Goal: Information Seeking & Learning: Learn about a topic

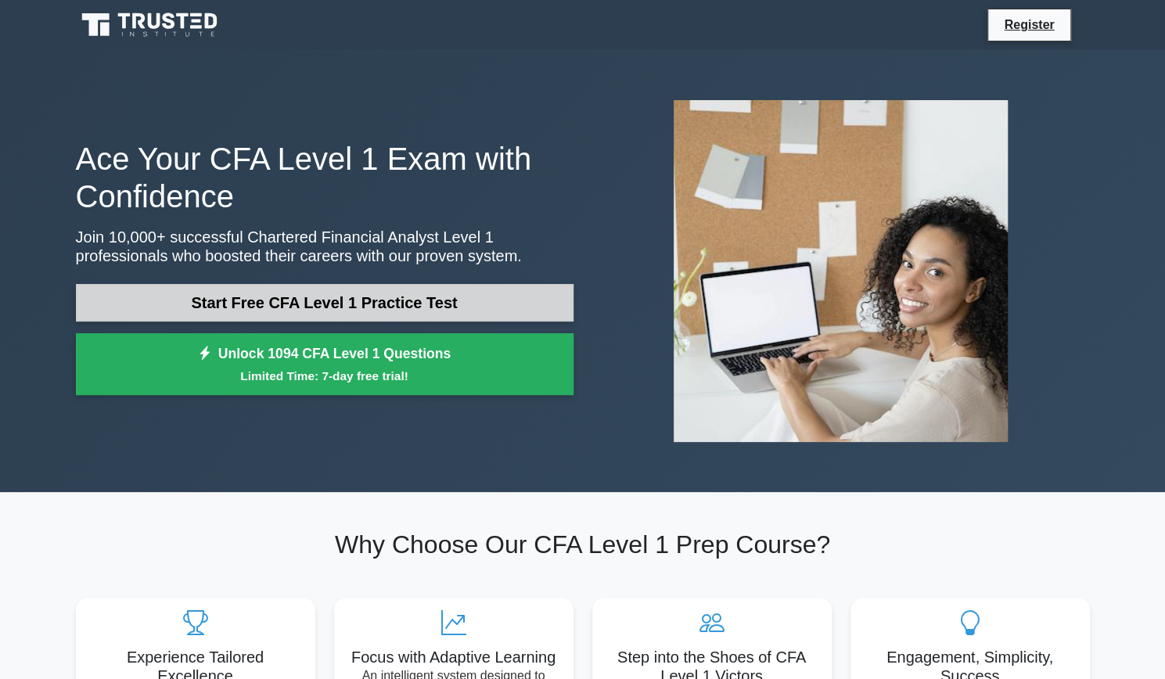
click at [446, 307] on link "Start Free CFA Level 1 Practice Test" at bounding box center [325, 303] width 498 height 38
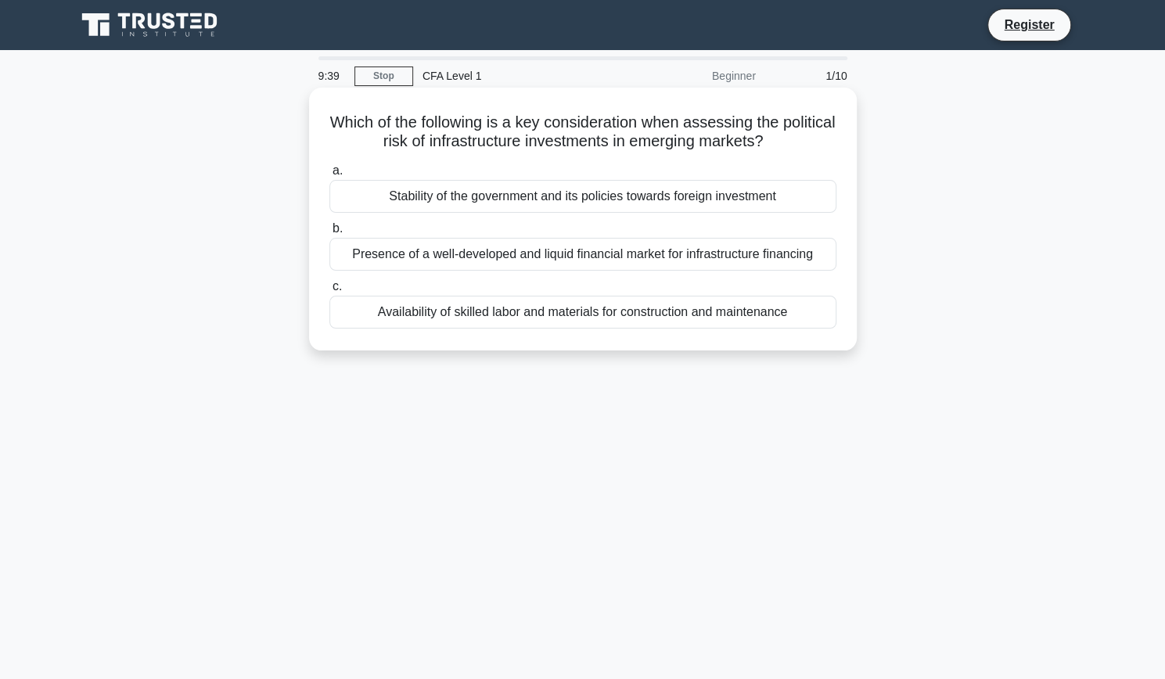
click at [588, 196] on div "Stability of the government and its policies towards foreign investment" at bounding box center [582, 196] width 507 height 33
click at [329, 176] on input "a. Stability of the government and its policies towards foreign investment" at bounding box center [329, 171] width 0 height 10
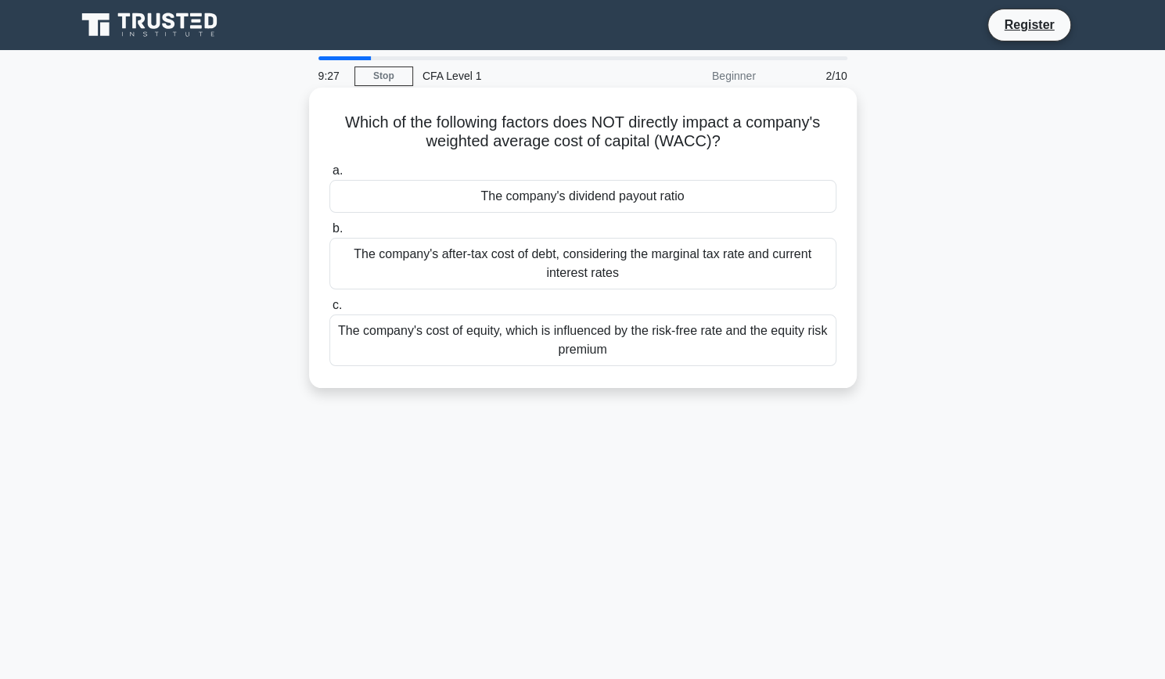
click at [632, 197] on div "The company's dividend payout ratio" at bounding box center [582, 196] width 507 height 33
click at [329, 176] on input "a. The company's dividend payout ratio" at bounding box center [329, 171] width 0 height 10
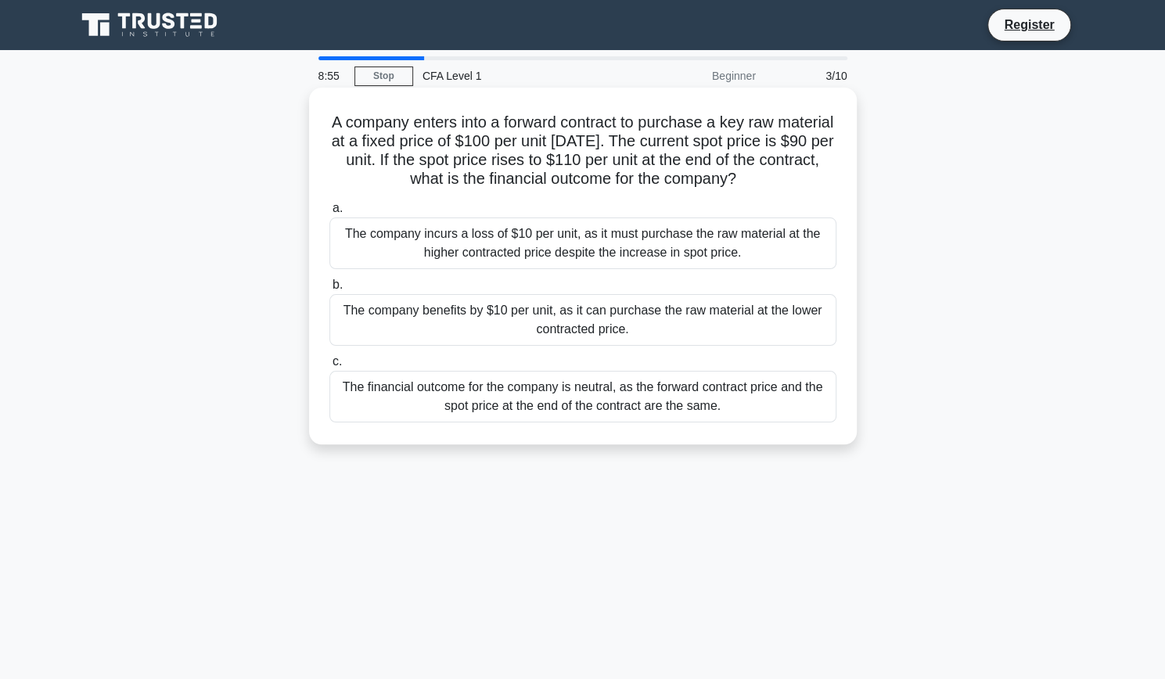
click at [675, 321] on div "The company benefits by $10 per unit, as it can purchase the raw material at th…" at bounding box center [582, 320] width 507 height 52
click at [329, 290] on input "b. The company benefits by $10 per unit, as it can purchase the raw material at…" at bounding box center [329, 285] width 0 height 10
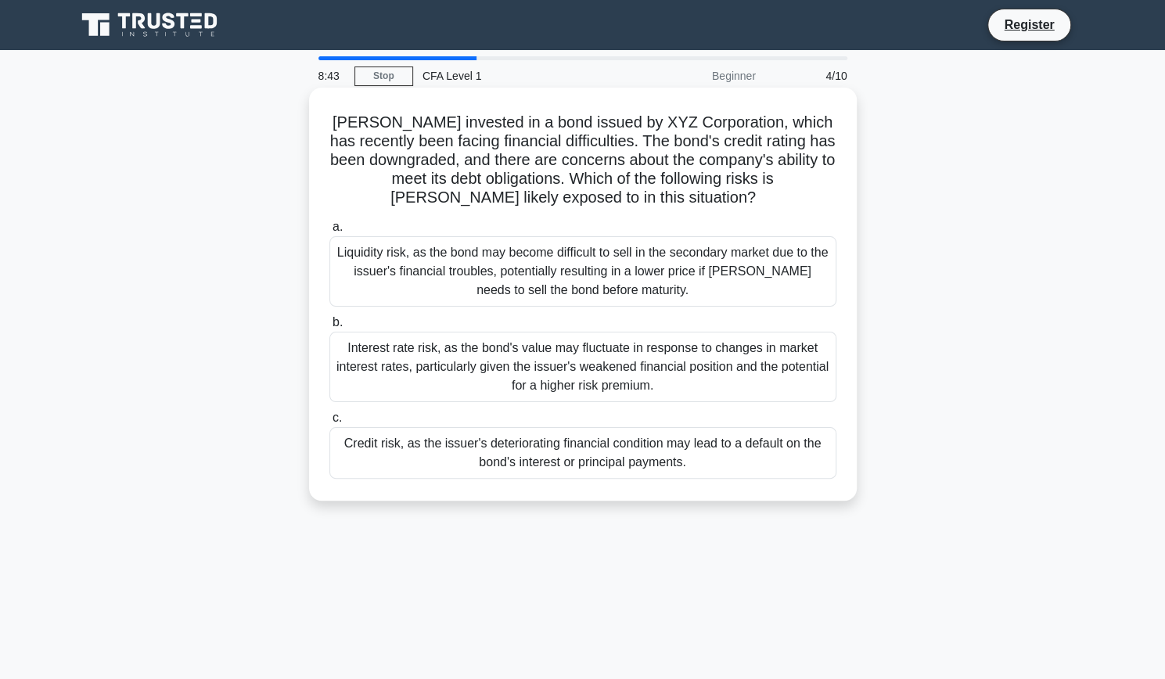
click at [515, 450] on div "Credit risk, as the issuer's deteriorating financial condition may lead to a de…" at bounding box center [582, 453] width 507 height 52
click at [329, 423] on input "c. Credit risk, as the issuer's deteriorating financial condition may lead to a…" at bounding box center [329, 418] width 0 height 10
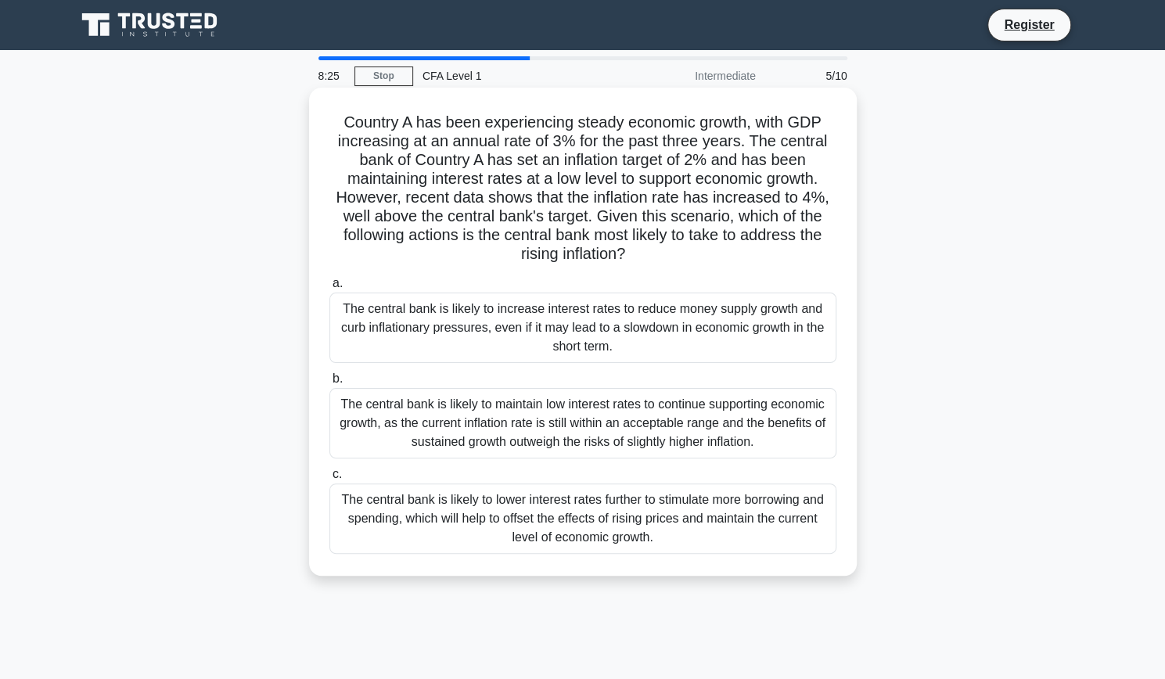
click at [567, 316] on div "The central bank is likely to increase interest rates to reduce money supply gr…" at bounding box center [582, 328] width 507 height 70
click at [329, 289] on input "a. The central bank is likely to increase interest rates to reduce money supply…" at bounding box center [329, 284] width 0 height 10
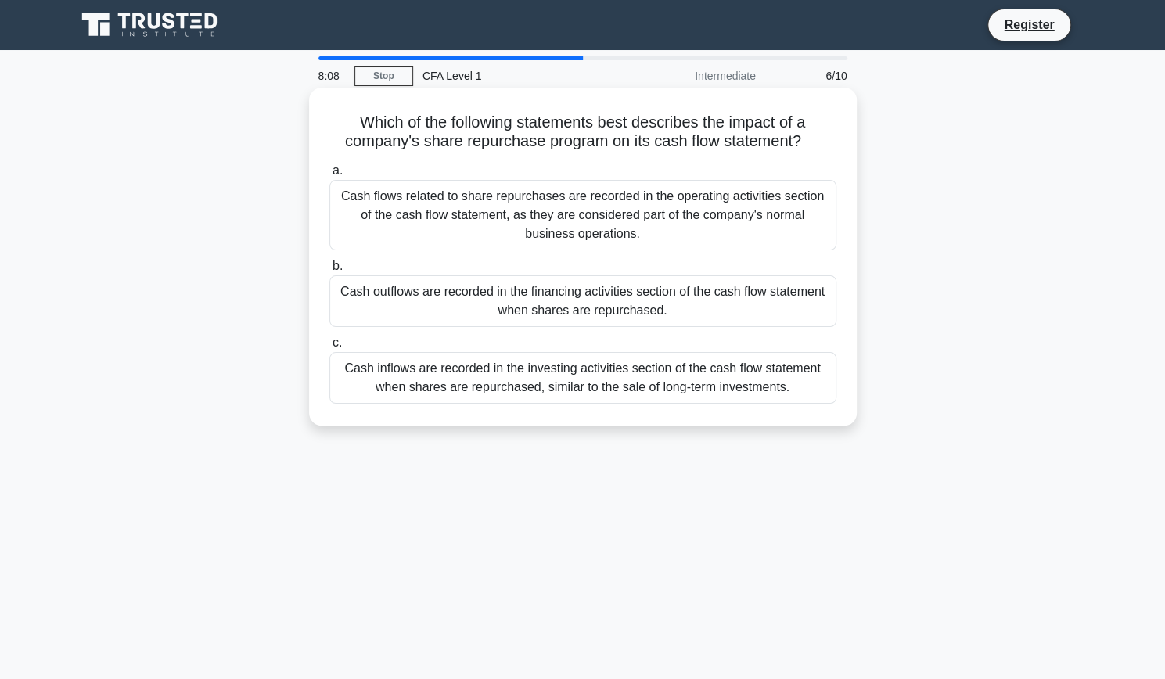
drag, startPoint x: 657, startPoint y: 352, endPoint x: 609, endPoint y: 271, distance: 94.8
click at [609, 271] on div "a. Cash flows related to share repurchases are recorded in the operating activi…" at bounding box center [583, 282] width 526 height 249
click at [780, 315] on div "Cash outflows are recorded in the financing activities section of the cash flow…" at bounding box center [582, 301] width 507 height 52
click at [329, 272] on input "b. Cash outflows are recorded in the financing activities section of the cash f…" at bounding box center [329, 266] width 0 height 10
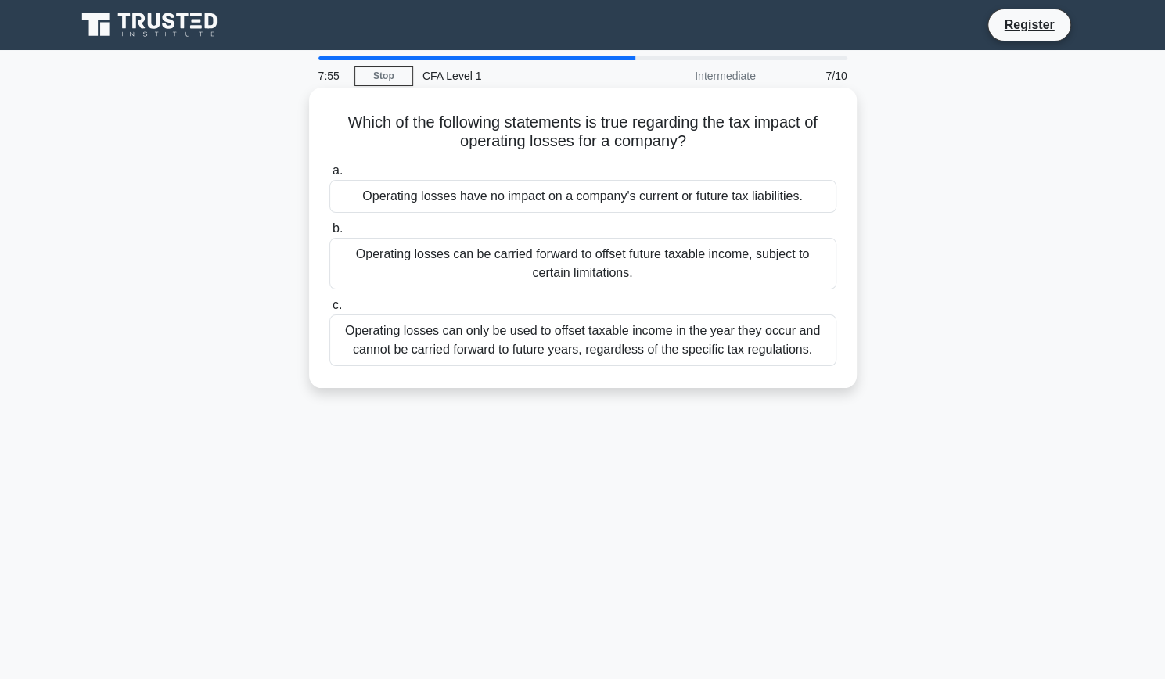
click at [648, 333] on div "Operating losses can only be used to offset taxable income in the year they occ…" at bounding box center [582, 341] width 507 height 52
click at [329, 311] on input "c. Operating losses can only be used to offset taxable income in the year they …" at bounding box center [329, 306] width 0 height 10
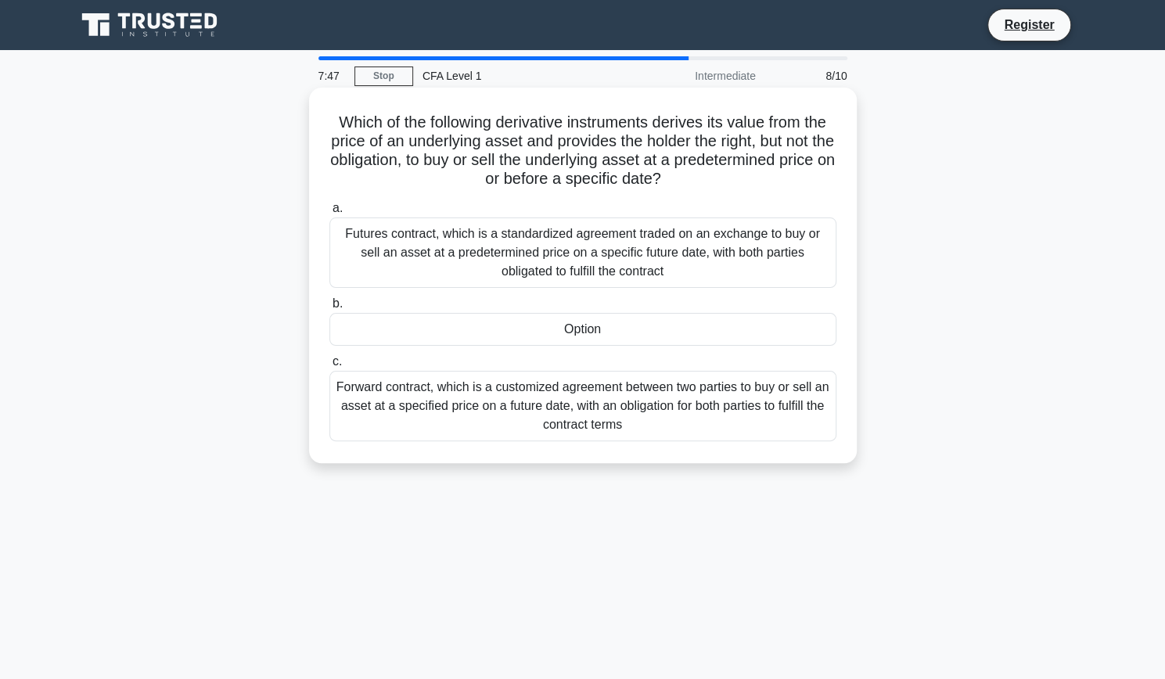
click at [609, 337] on div "Option" at bounding box center [582, 329] width 507 height 33
click at [329, 309] on input "b. Option" at bounding box center [329, 304] width 0 height 10
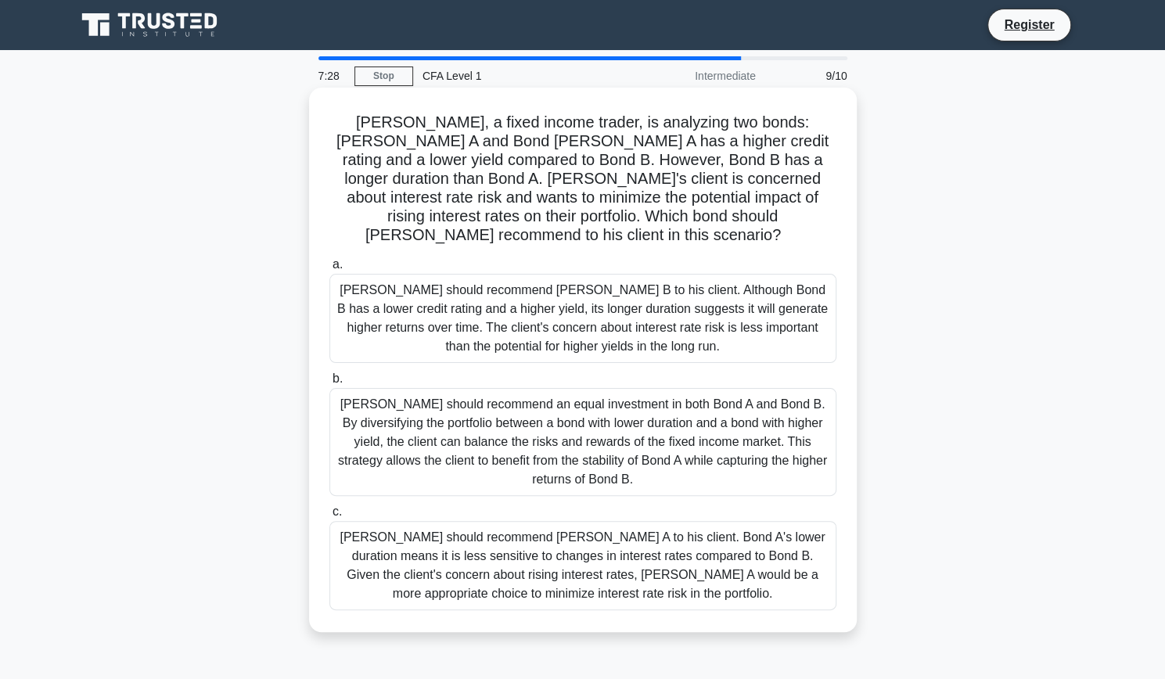
click at [540, 539] on div "[PERSON_NAME] should recommend [PERSON_NAME] A to his client. Bond A's lower du…" at bounding box center [582, 565] width 507 height 89
click at [329, 517] on input "c. [PERSON_NAME] should recommend [PERSON_NAME] A to his client. Bond A's lower…" at bounding box center [329, 512] width 0 height 10
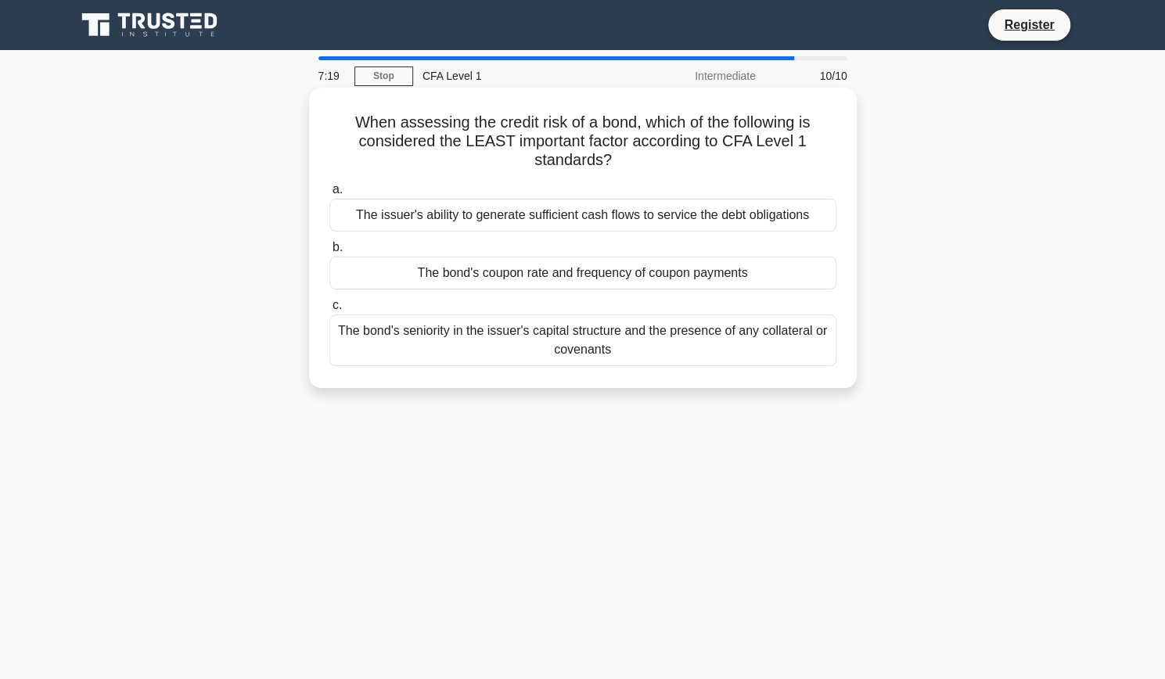
click at [700, 283] on div "The bond's coupon rate and frequency of coupon payments" at bounding box center [582, 273] width 507 height 33
click at [329, 253] on input "b. The bond's coupon rate and frequency of coupon payments" at bounding box center [329, 248] width 0 height 10
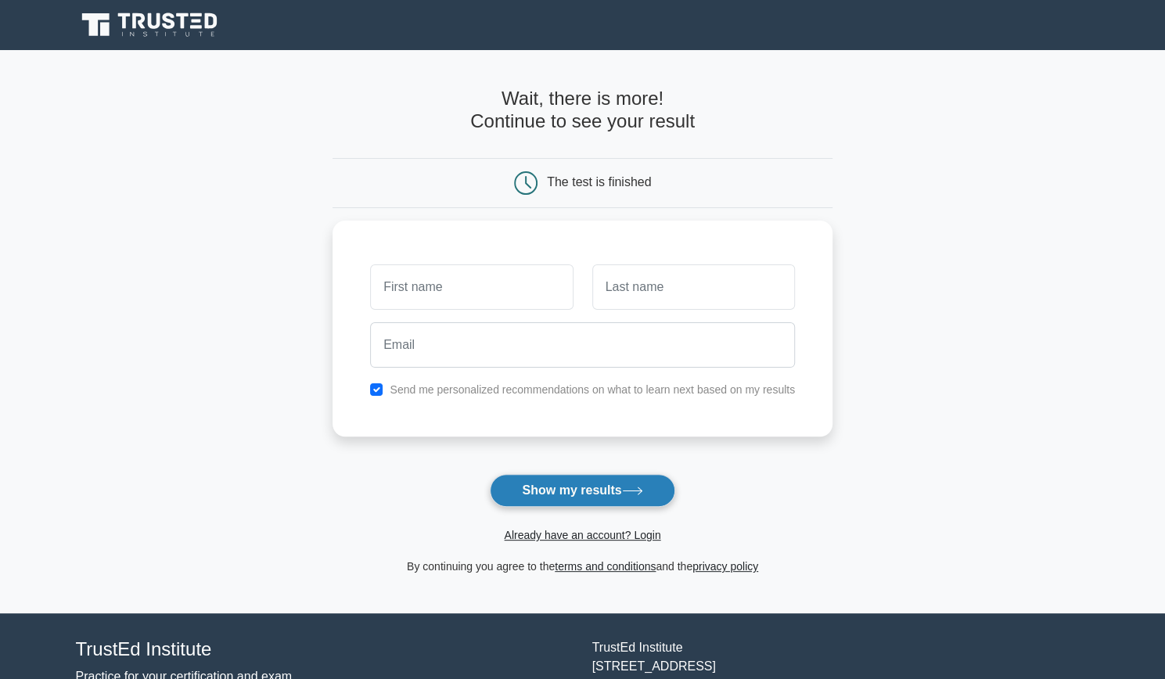
click at [617, 478] on button "Show my results" at bounding box center [582, 490] width 185 height 33
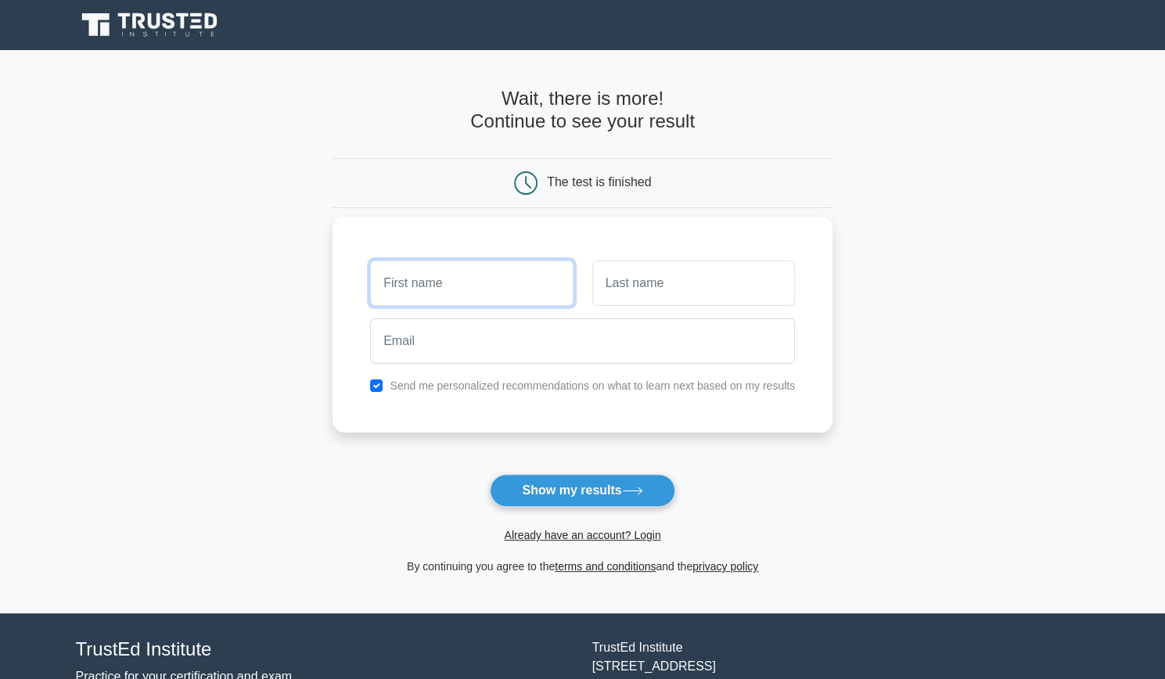
click at [521, 304] on input "text" at bounding box center [471, 283] width 203 height 45
type input "a"
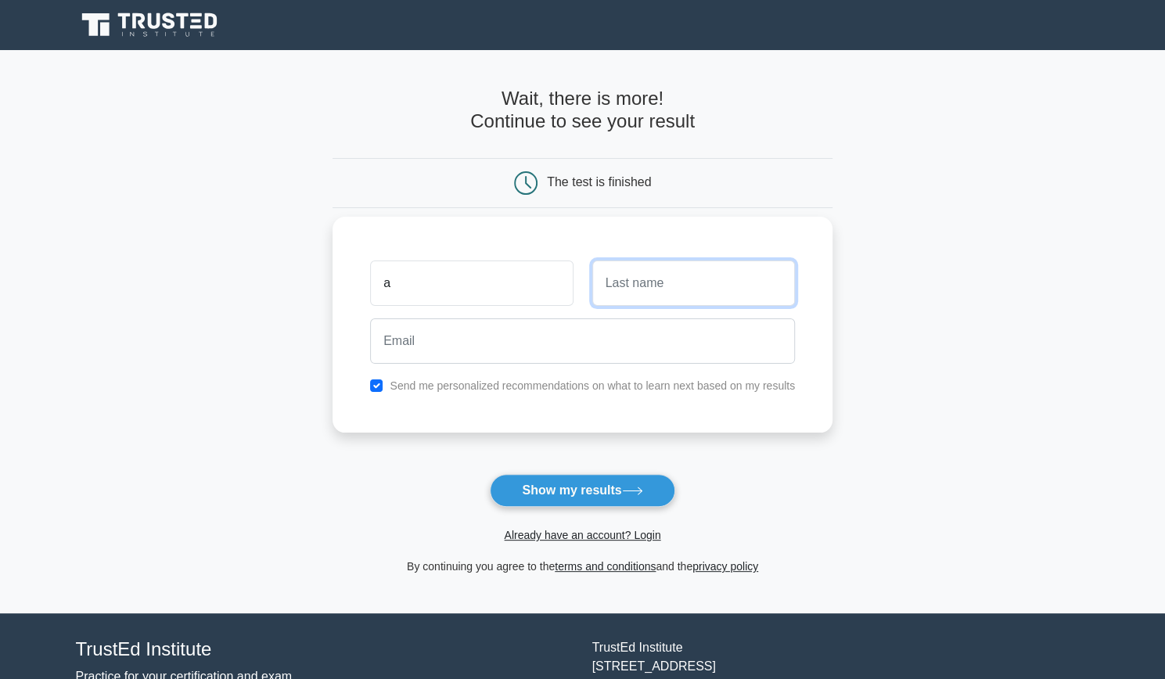
click at [627, 285] on input "text" at bounding box center [693, 283] width 203 height 45
type input "b"
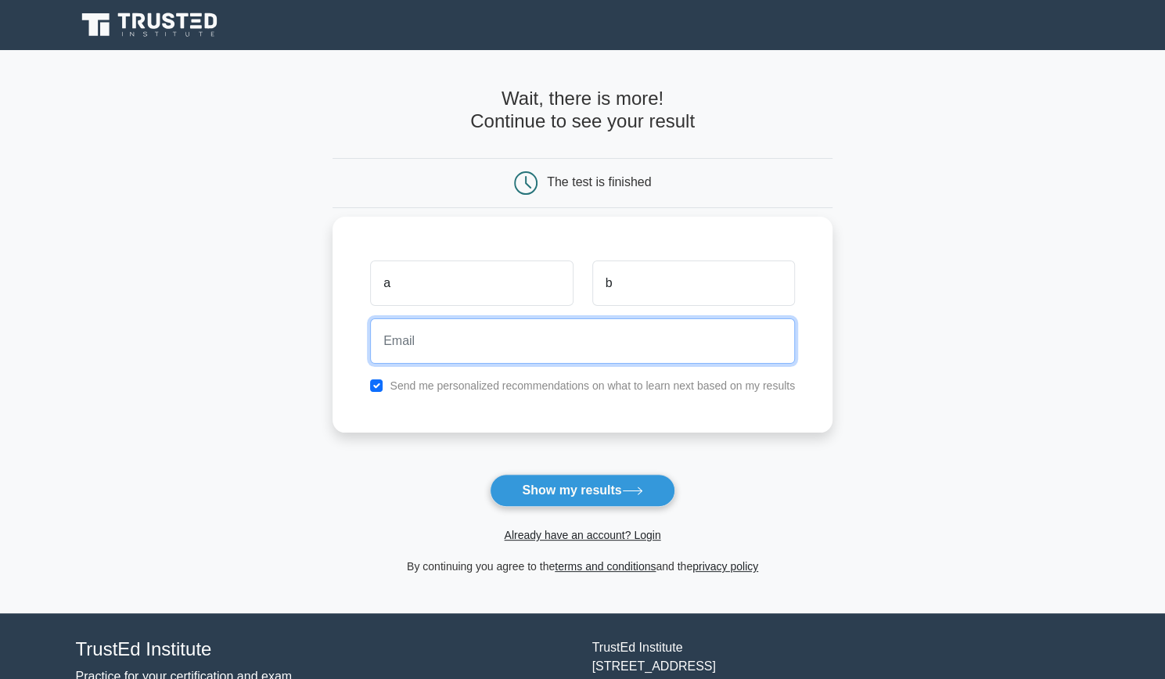
click at [578, 345] on input "email" at bounding box center [582, 340] width 425 height 45
type input "cya@gmail.com"
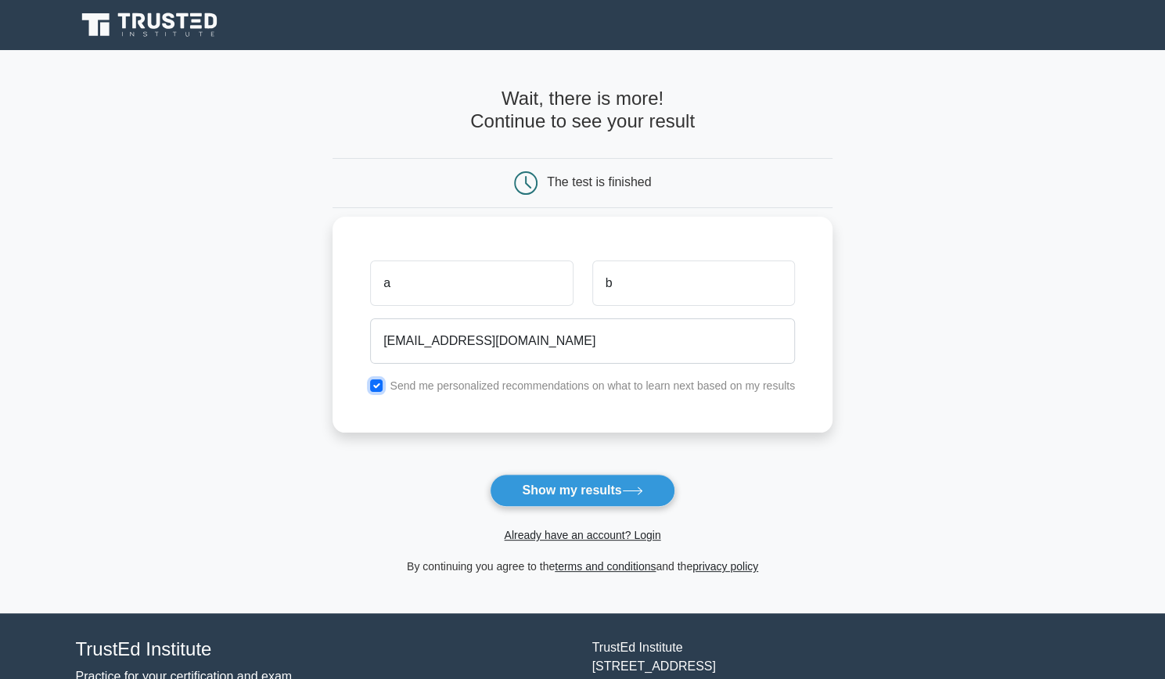
click at [377, 386] on input "checkbox" at bounding box center [376, 386] width 13 height 13
checkbox input "false"
click at [579, 488] on button "Show my results" at bounding box center [582, 490] width 185 height 33
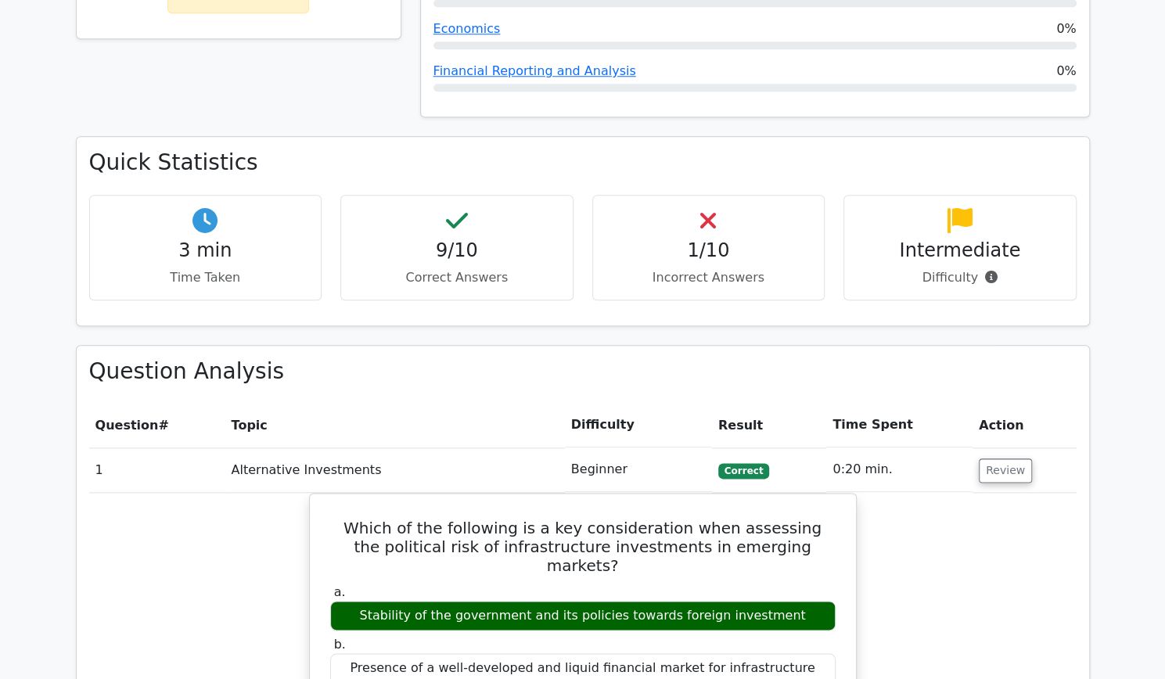
scroll to position [915, 0]
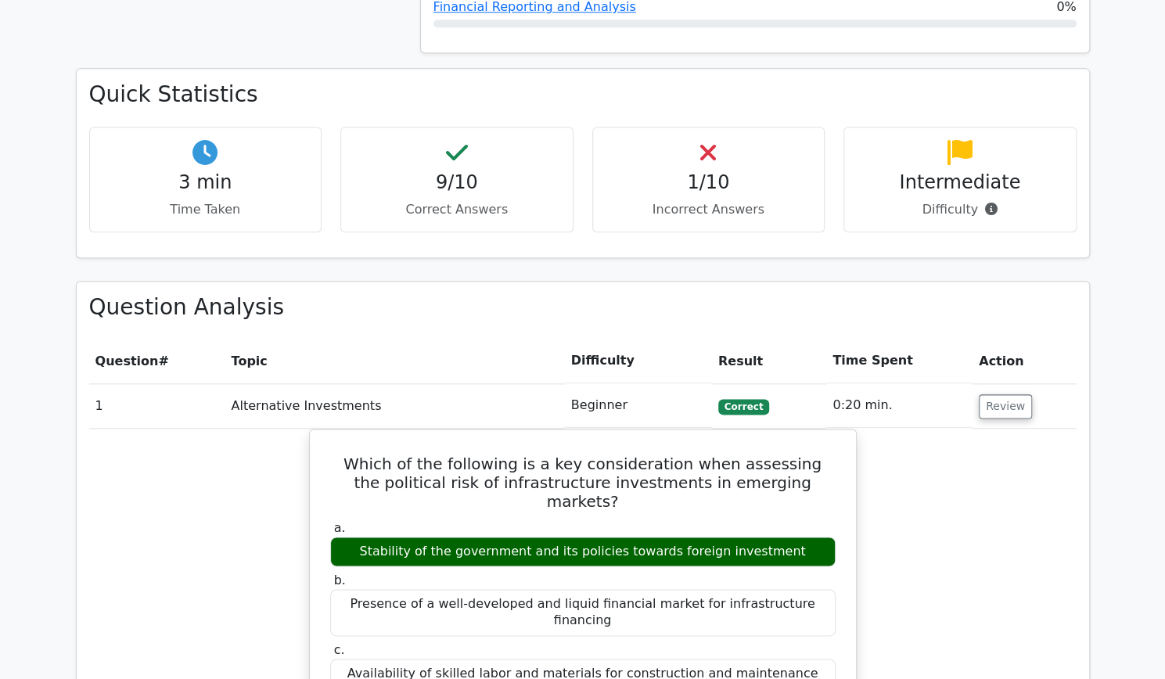
click at [700, 171] on h4 "1/10" at bounding box center [709, 182] width 207 height 23
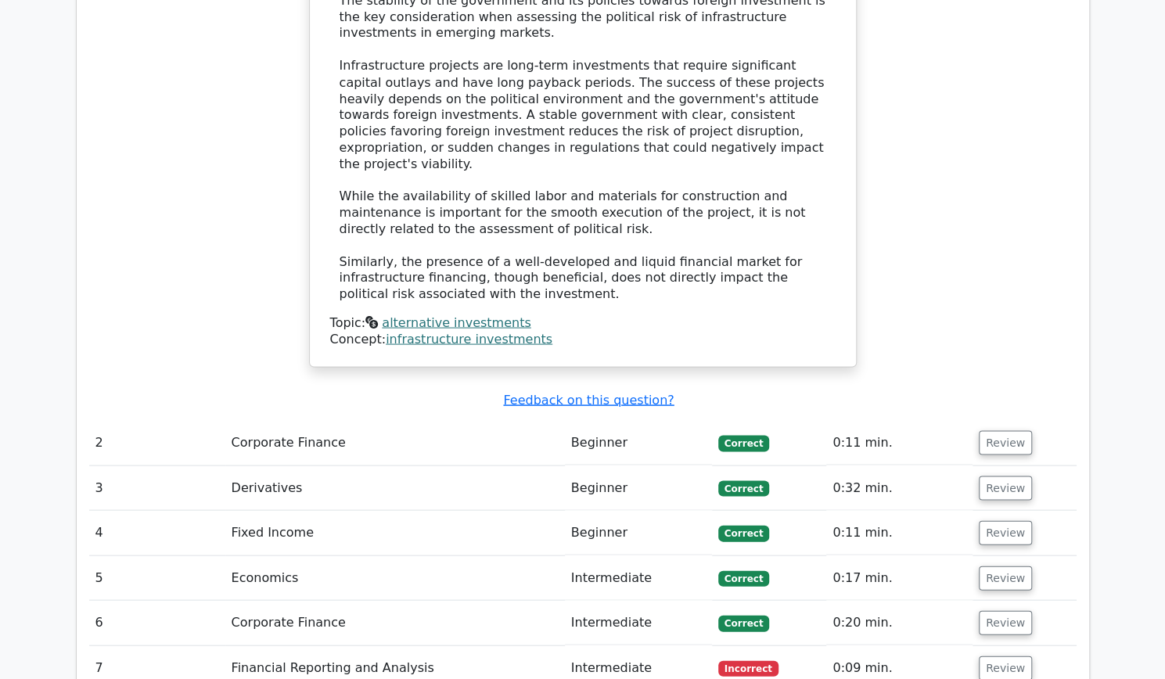
scroll to position [1812, 0]
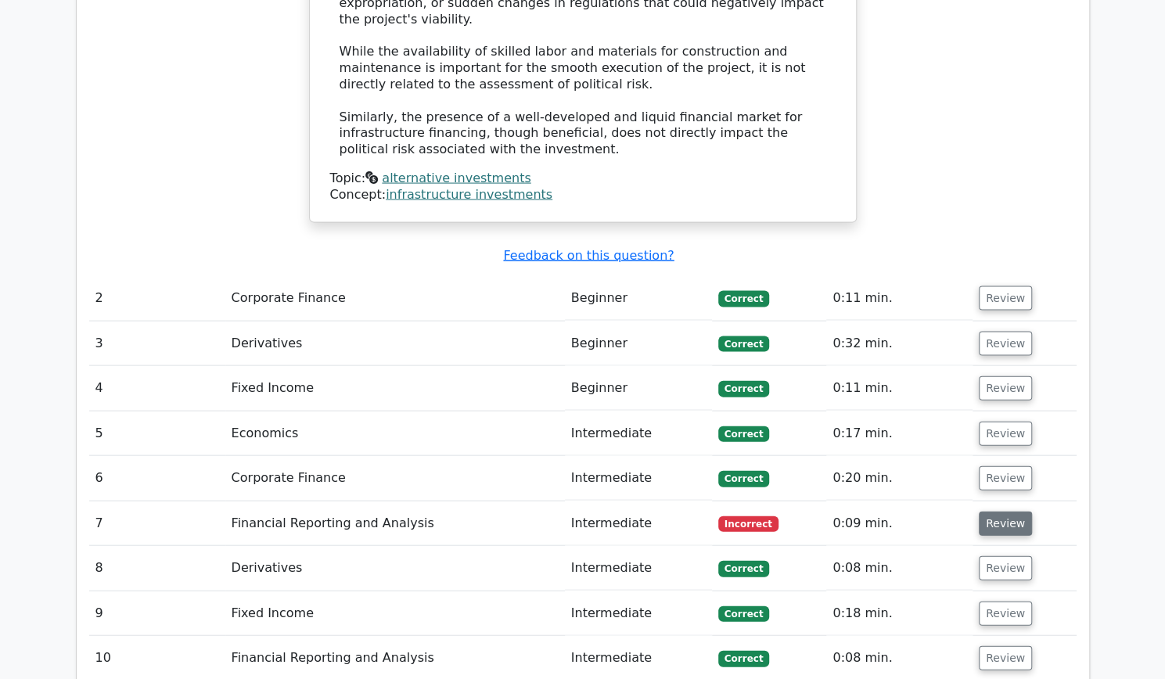
click at [988, 512] on button "Review" at bounding box center [1005, 524] width 53 height 24
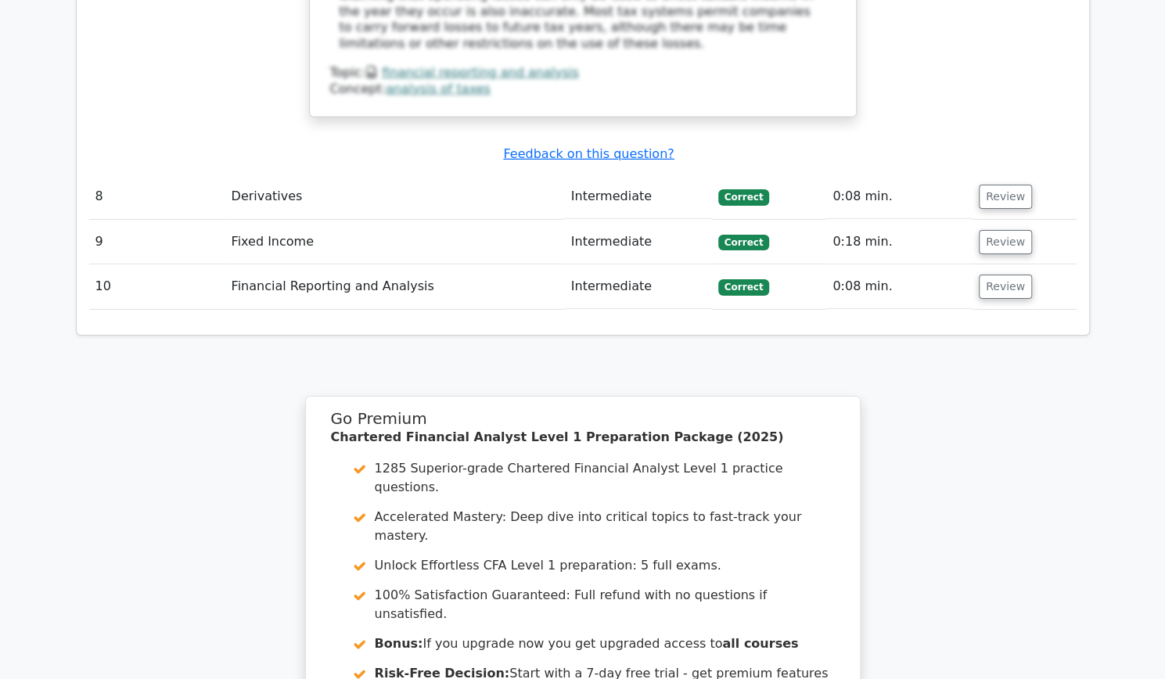
scroll to position [3085, 0]
